Goal: Transaction & Acquisition: Obtain resource

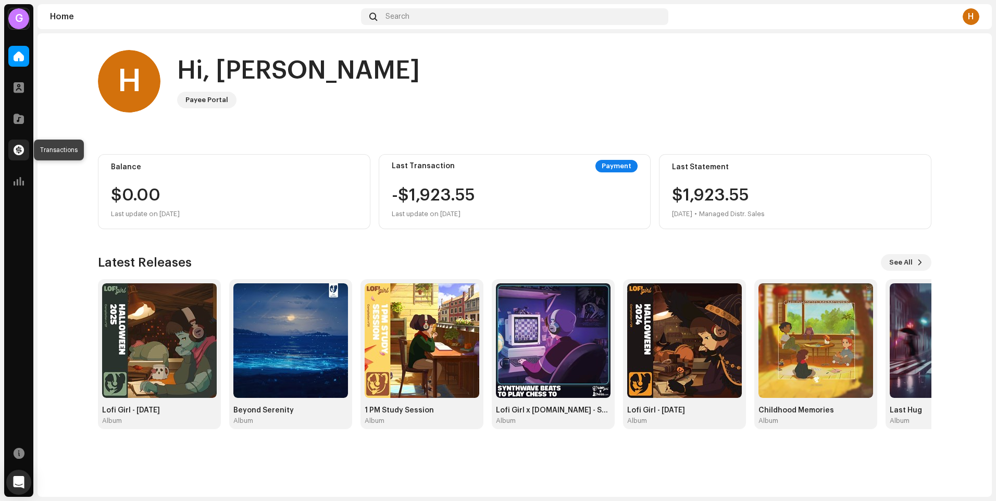
click at [17, 152] on span at bounding box center [19, 150] width 10 height 8
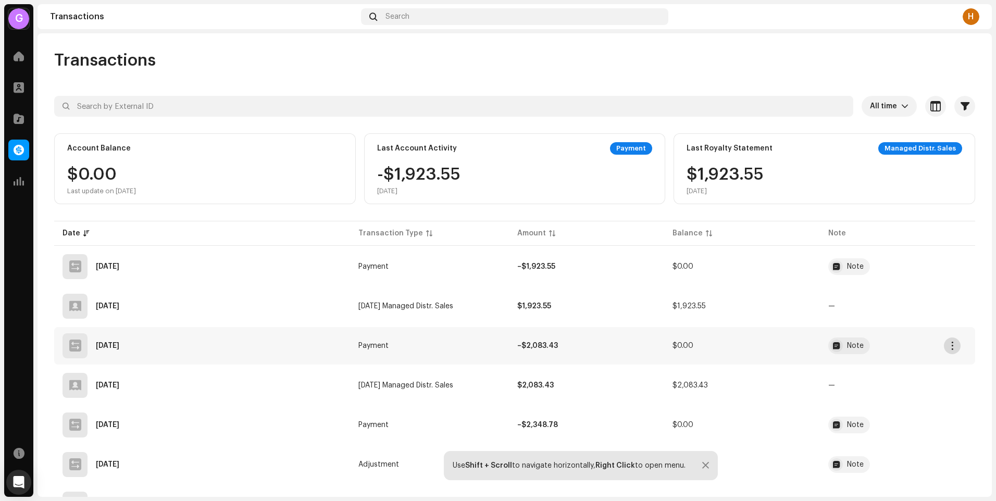
click at [953, 343] on span "button" at bounding box center [952, 346] width 8 height 8
click at [824, 386] on td "—" at bounding box center [897, 385] width 155 height 37
click at [946, 386] on button "button" at bounding box center [952, 385] width 17 height 17
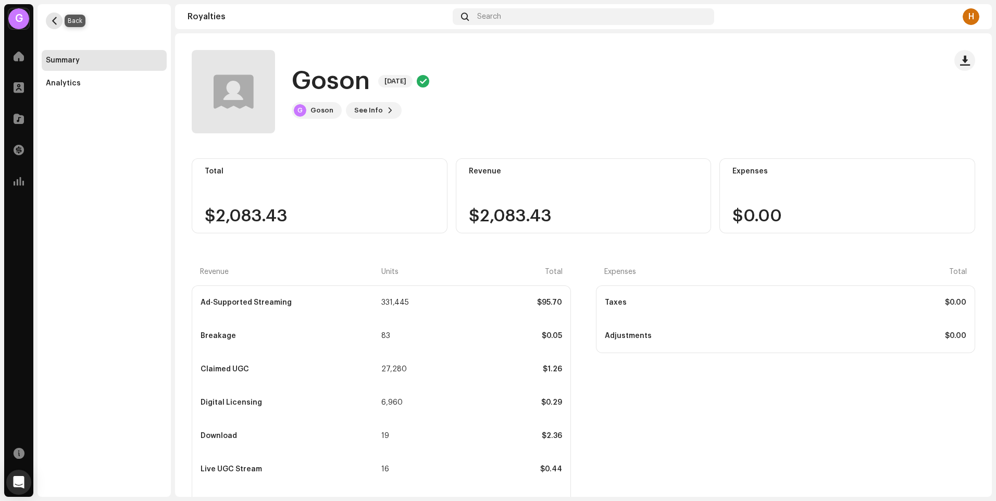
click at [57, 21] on span "button" at bounding box center [55, 21] width 8 height 8
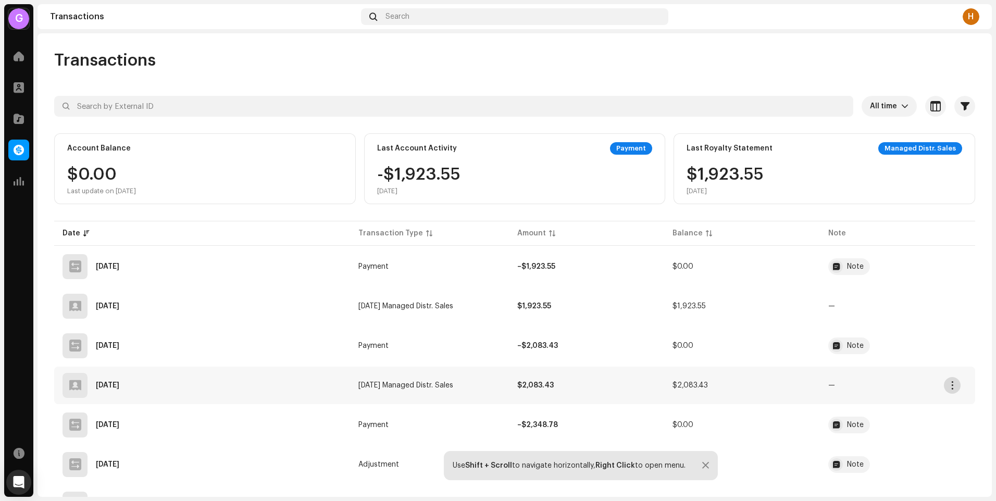
click at [951, 385] on span "button" at bounding box center [952, 385] width 8 height 8
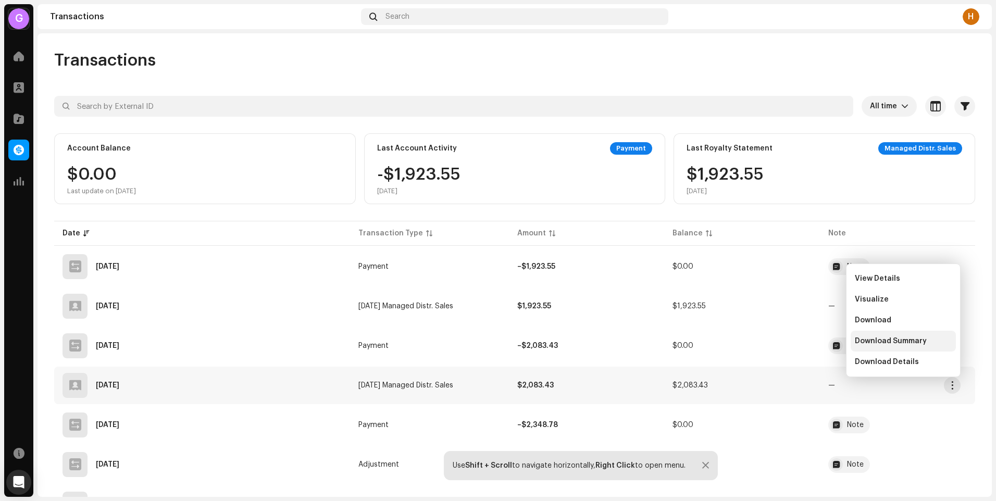
click at [874, 343] on span "Download Summary" at bounding box center [891, 341] width 72 height 8
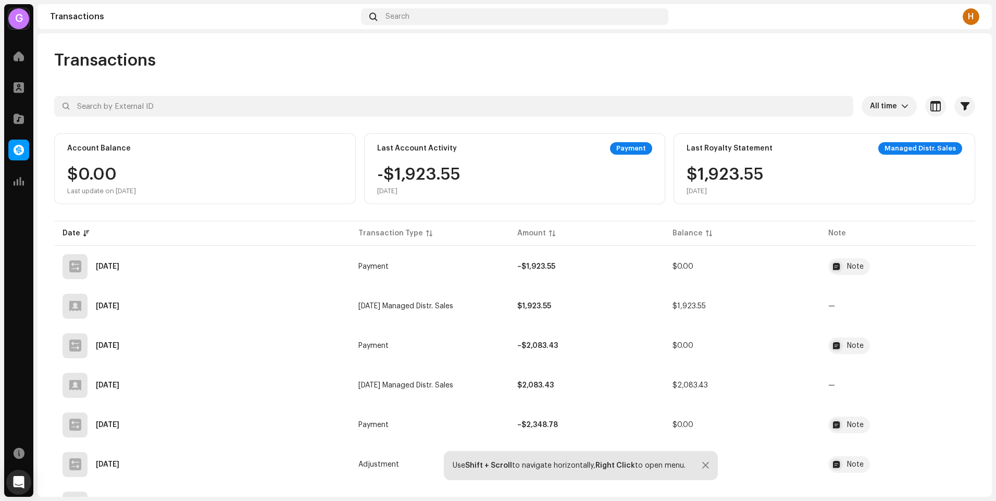
click at [973, 13] on div "H" at bounding box center [970, 16] width 17 height 17
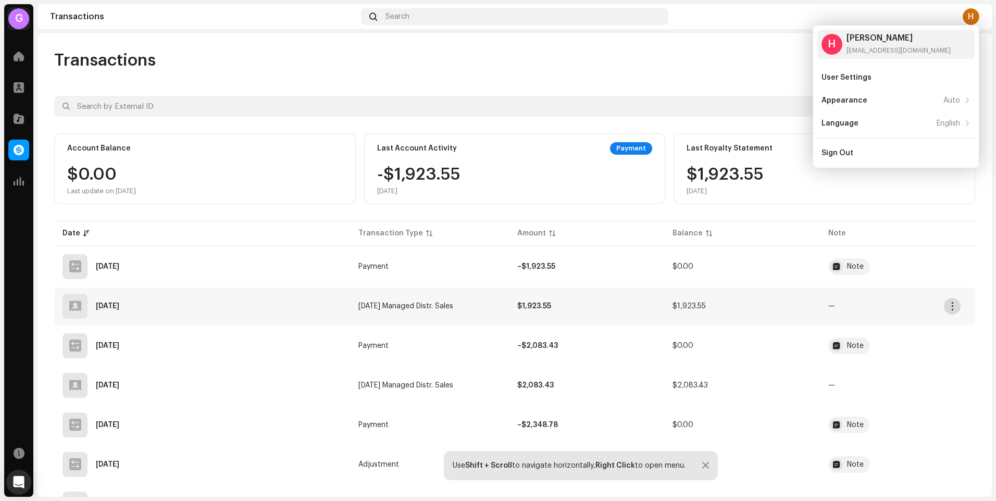
click at [948, 306] on span "button" at bounding box center [952, 306] width 8 height 8
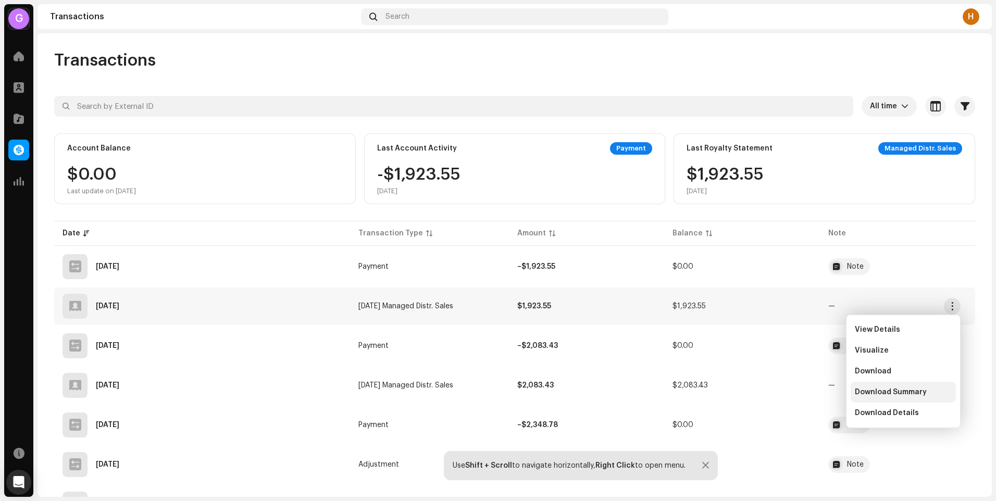
click at [905, 392] on span "Download Summary" at bounding box center [891, 392] width 72 height 8
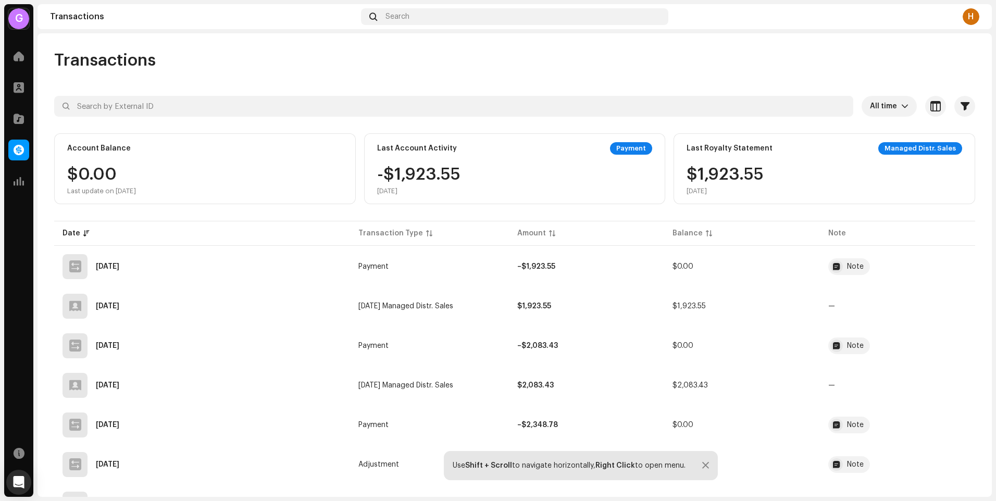
click at [976, 16] on div "H" at bounding box center [970, 16] width 17 height 17
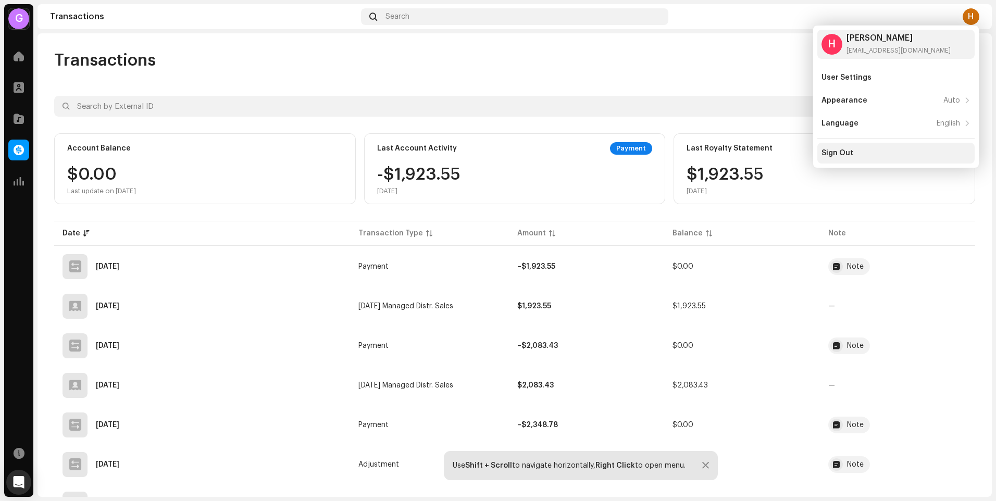
click at [844, 151] on div "Sign Out" at bounding box center [837, 153] width 32 height 8
